Goal: Task Accomplishment & Management: Manage account settings

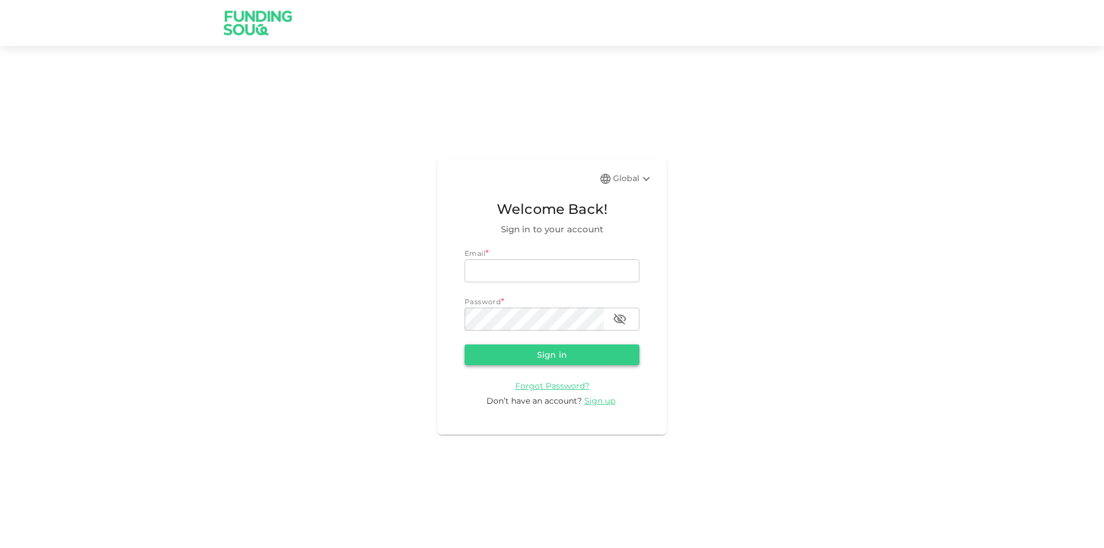
type input "[EMAIL_ADDRESS][DOMAIN_NAME]"
click at [585, 362] on button "Sign in" at bounding box center [552, 355] width 175 height 21
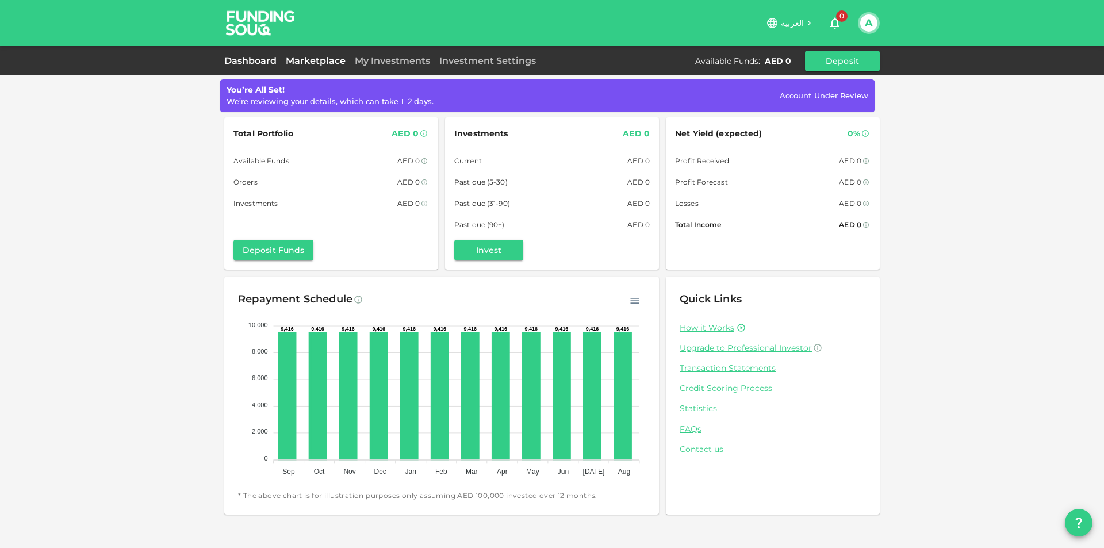
click at [328, 57] on link "Marketplace" at bounding box center [315, 60] width 69 height 11
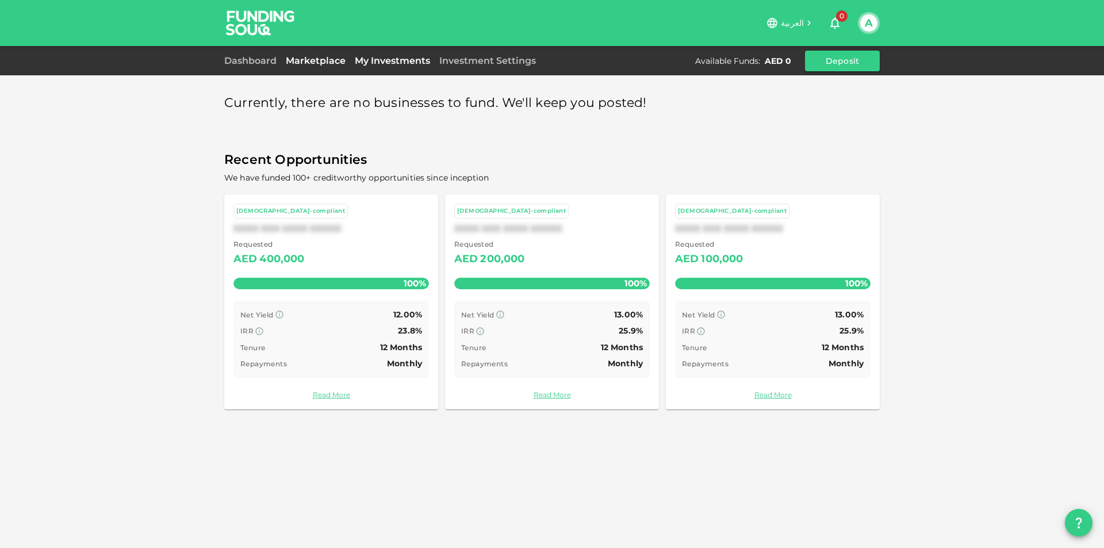
click at [382, 62] on link "My Investments" at bounding box center [392, 60] width 85 height 11
